Goal: Navigation & Orientation: Find specific page/section

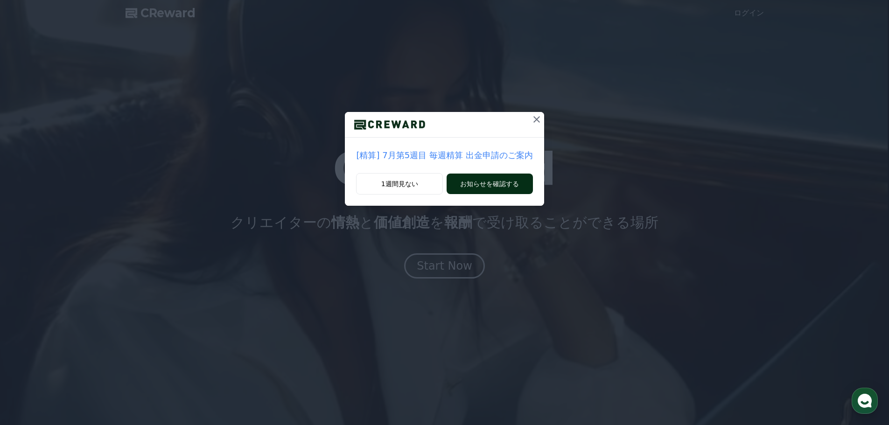
click at [478, 187] on button "お知らせを確認する" at bounding box center [490, 184] width 86 height 21
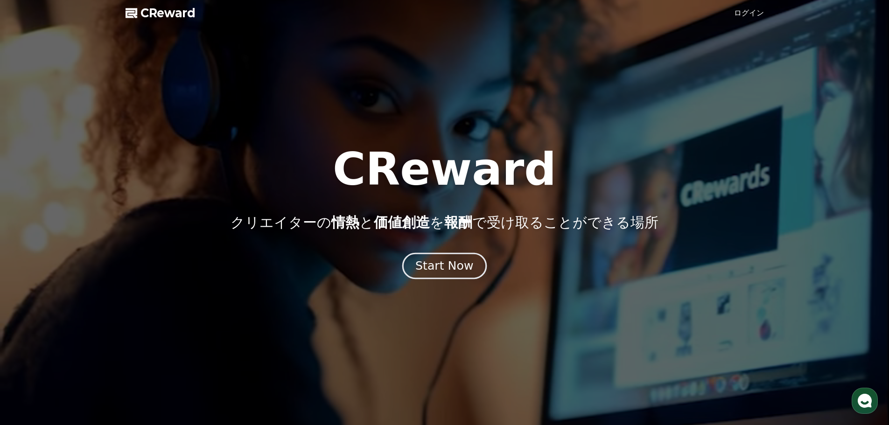
click at [453, 264] on div "Start Now" at bounding box center [444, 266] width 58 height 16
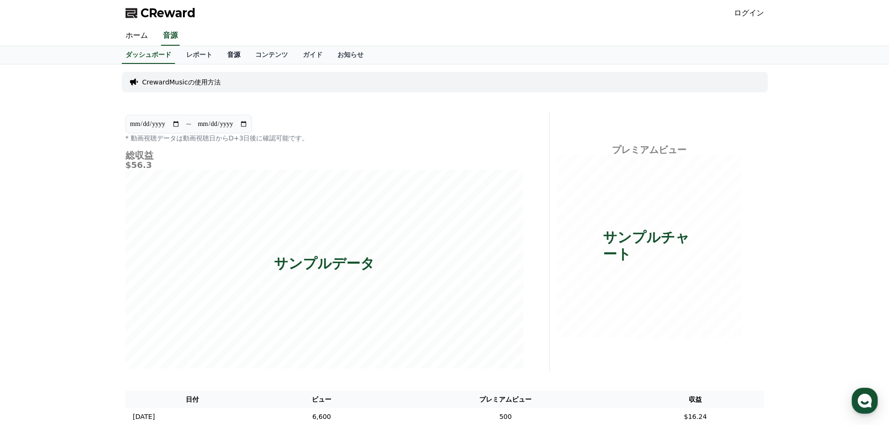
click at [220, 56] on link "音源" at bounding box center [234, 55] width 28 height 18
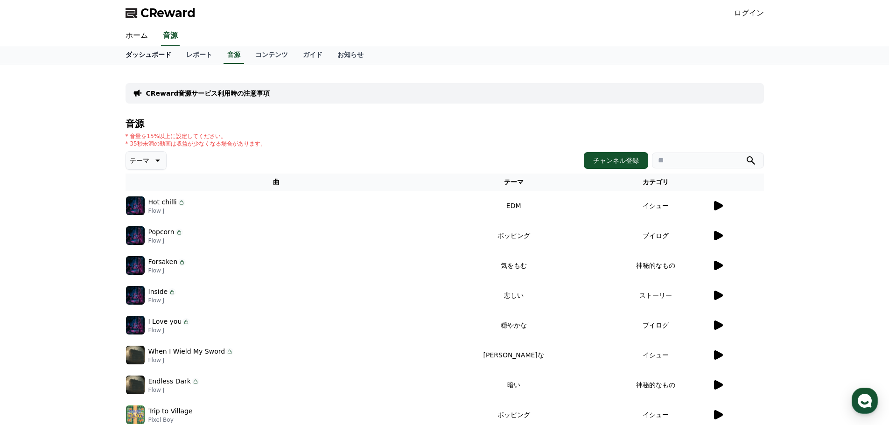
click at [138, 56] on link "ダッシュボード" at bounding box center [148, 55] width 61 height 18
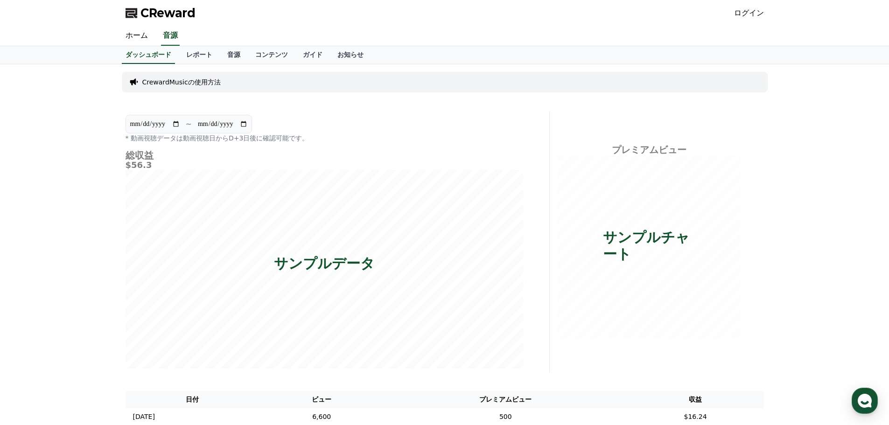
click at [754, 18] on link "ログイン" at bounding box center [749, 12] width 30 height 11
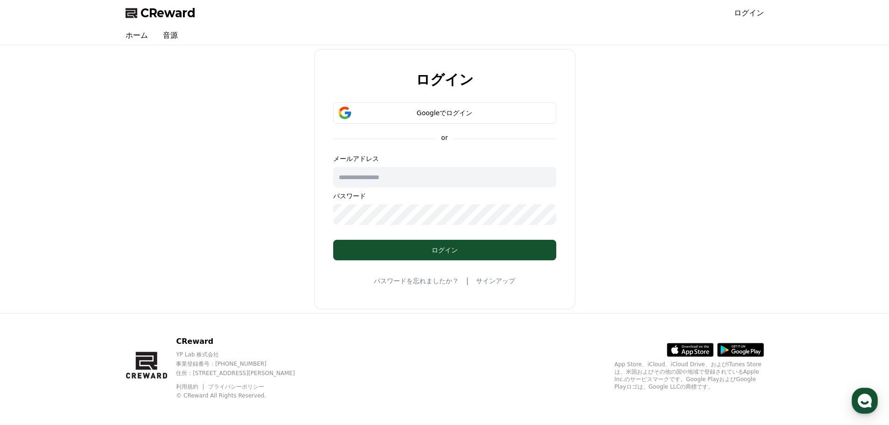
click at [393, 179] on input "text" at bounding box center [444, 177] width 223 height 21
type input "**********"
click at [415, 110] on div "Googleでログイン" at bounding box center [445, 112] width 196 height 9
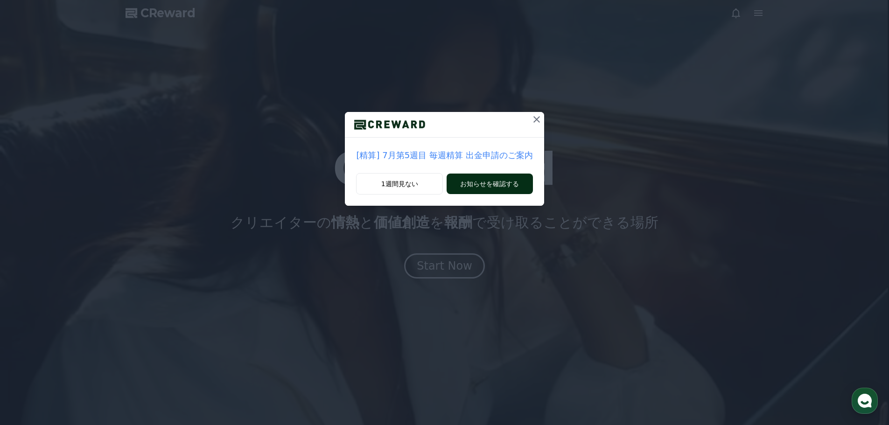
click at [470, 184] on button "お知らせを確認する" at bounding box center [490, 184] width 86 height 21
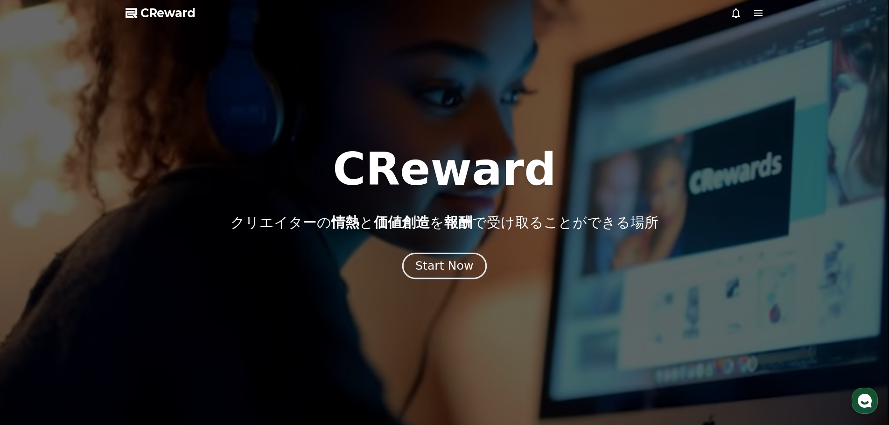
click at [451, 264] on div "Start Now" at bounding box center [444, 266] width 58 height 16
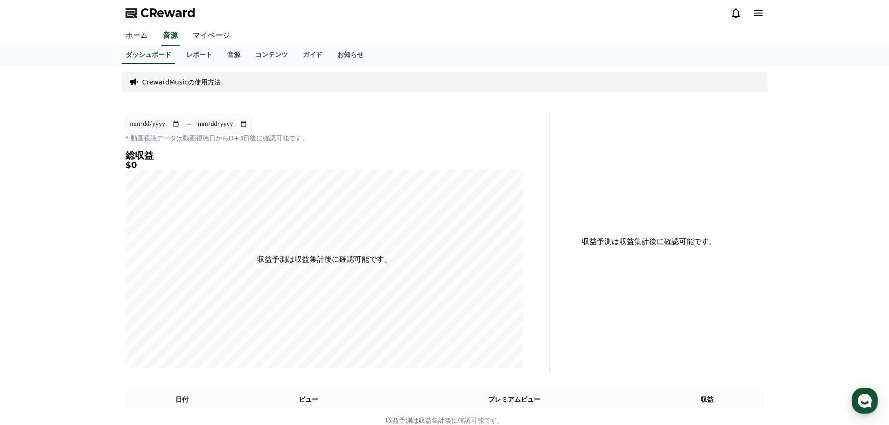
click at [135, 39] on link "ホーム" at bounding box center [136, 36] width 37 height 20
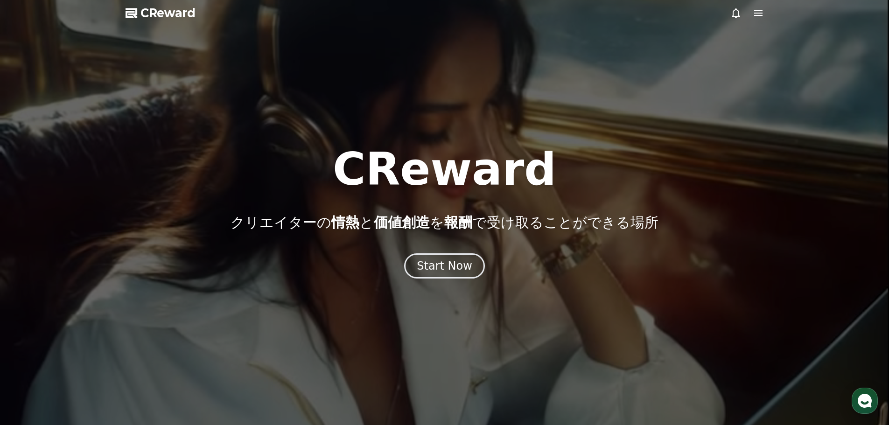
click at [163, 13] on span "CReward" at bounding box center [168, 13] width 55 height 15
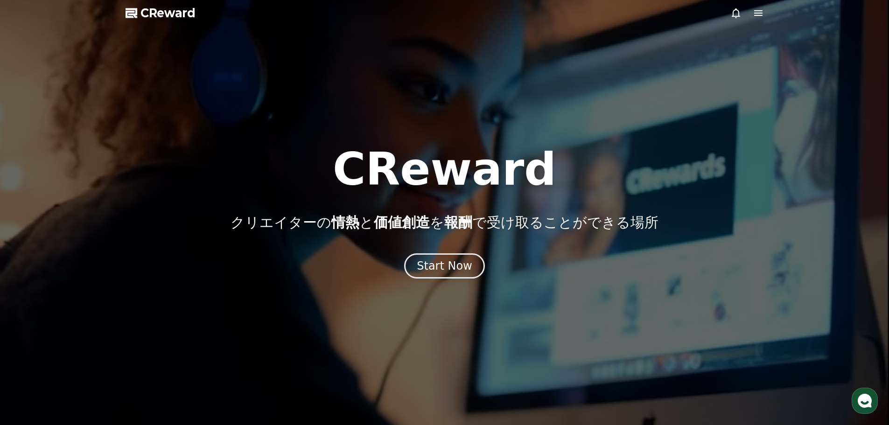
click at [762, 16] on icon at bounding box center [758, 12] width 11 height 11
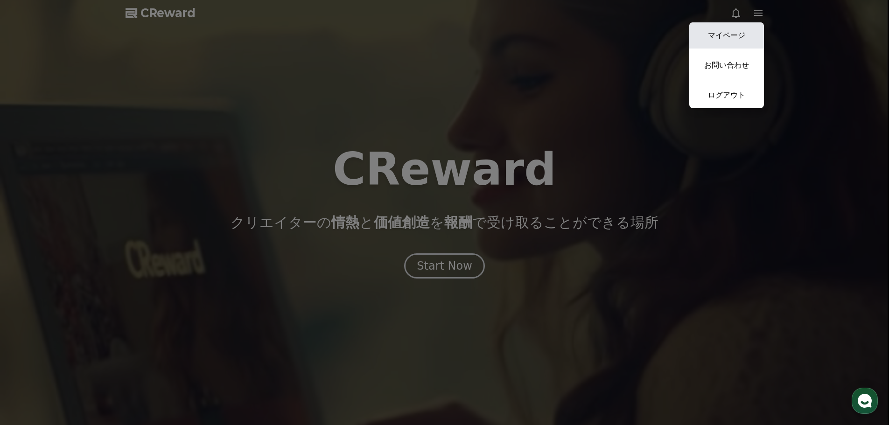
click at [745, 28] on link "マイページ" at bounding box center [726, 35] width 75 height 26
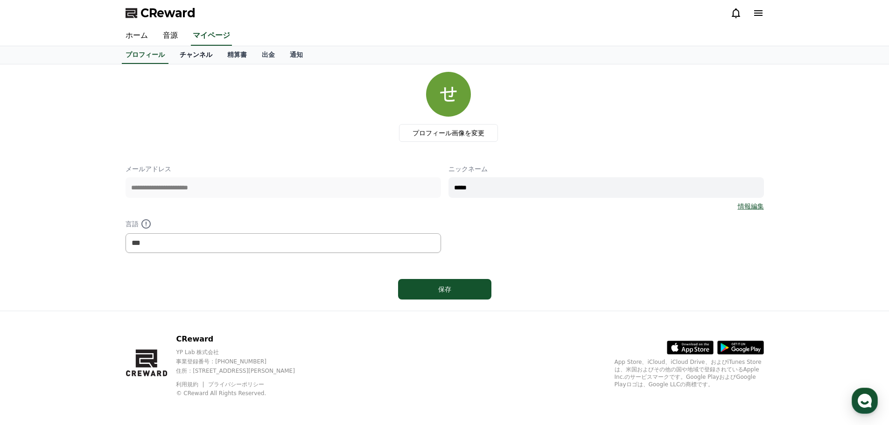
click at [182, 58] on link "チャンネル" at bounding box center [196, 55] width 48 height 18
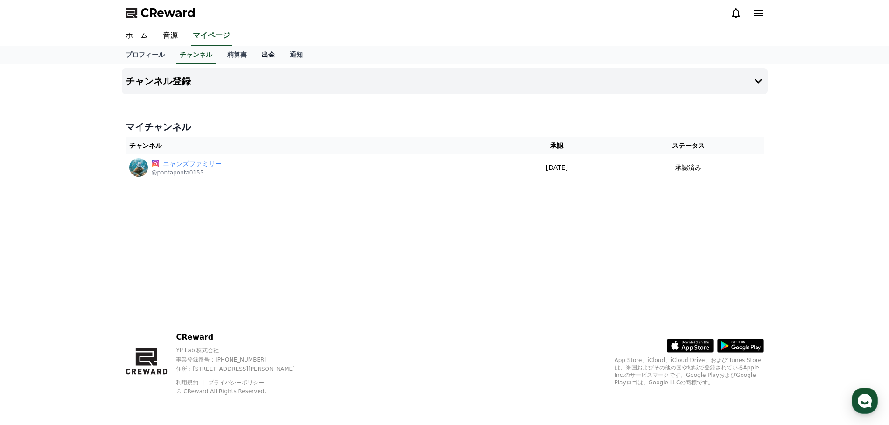
click at [254, 49] on link "出金" at bounding box center [268, 55] width 28 height 18
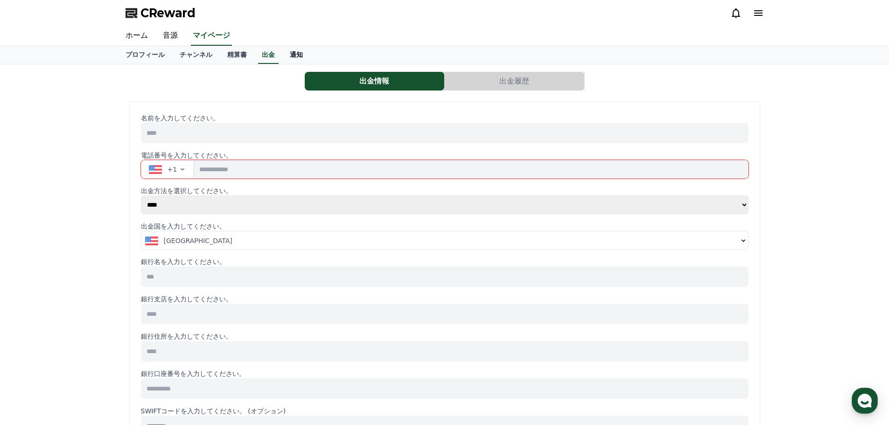
click at [282, 54] on link "通知" at bounding box center [296, 55] width 28 height 18
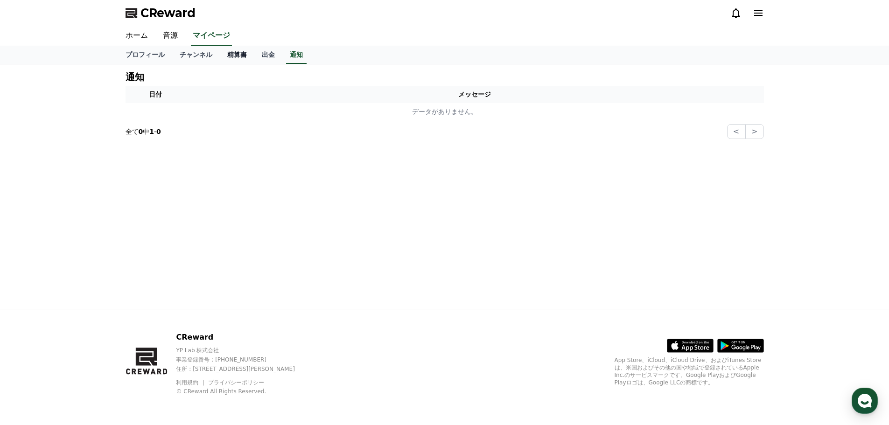
click at [220, 56] on link "精算書" at bounding box center [237, 55] width 35 height 18
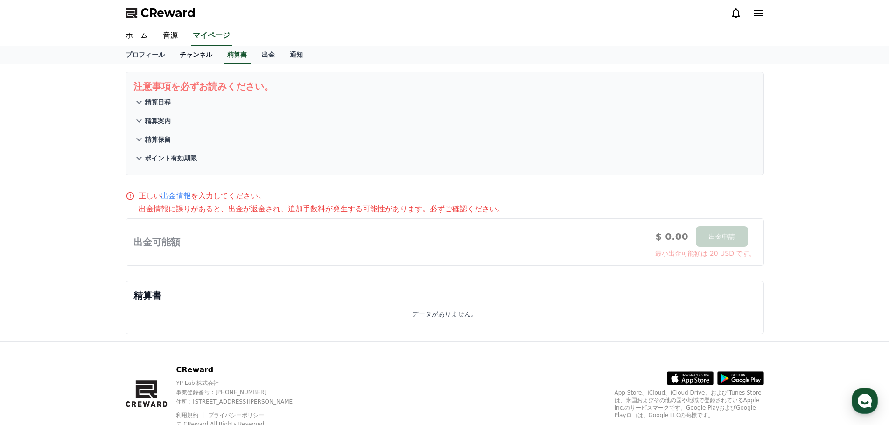
click at [186, 54] on link "チャンネル" at bounding box center [196, 55] width 48 height 18
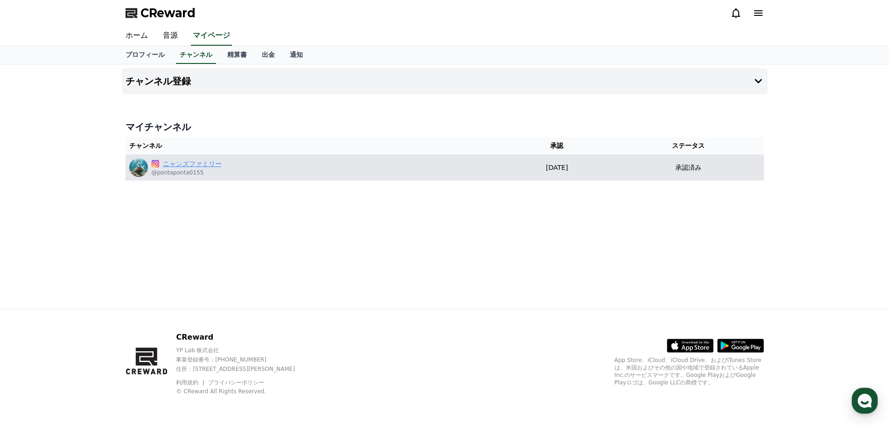
click at [186, 164] on link "ニャンズファミリー" at bounding box center [192, 164] width 59 height 10
